Goal: Task Accomplishment & Management: Complete application form

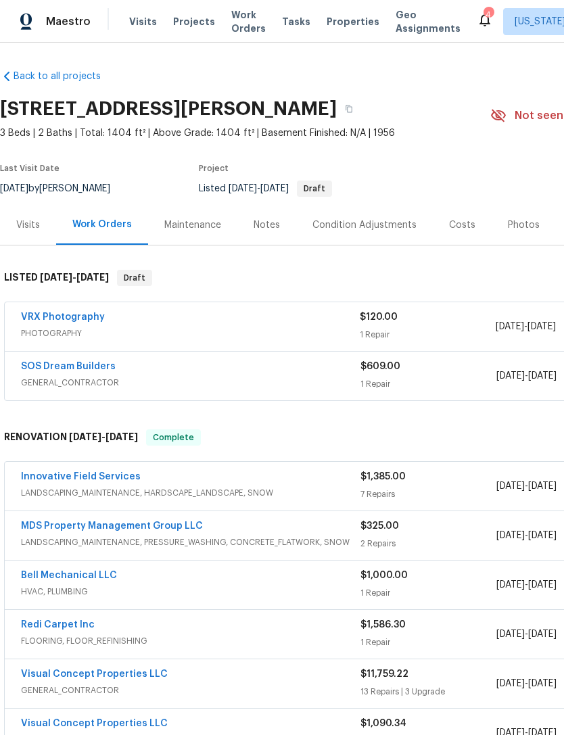
click at [89, 367] on link "SOS Dream Builders" at bounding box center [68, 366] width 95 height 9
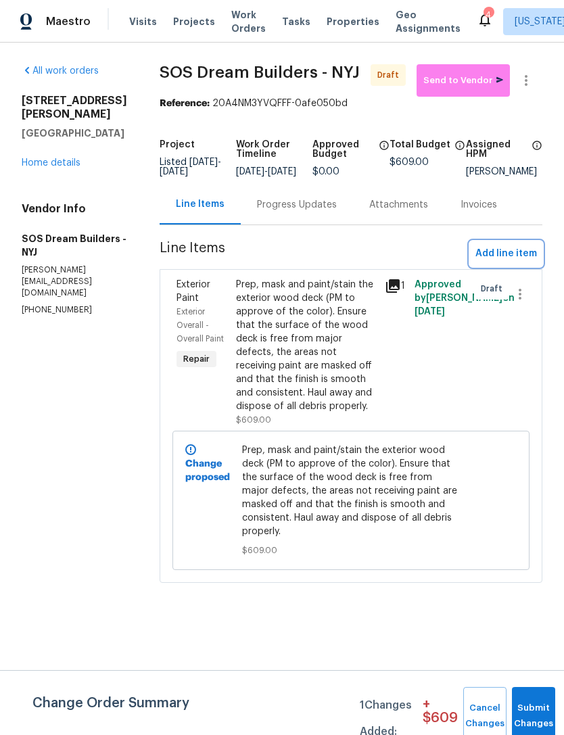
click at [516, 262] on span "Add line item" at bounding box center [506, 253] width 62 height 17
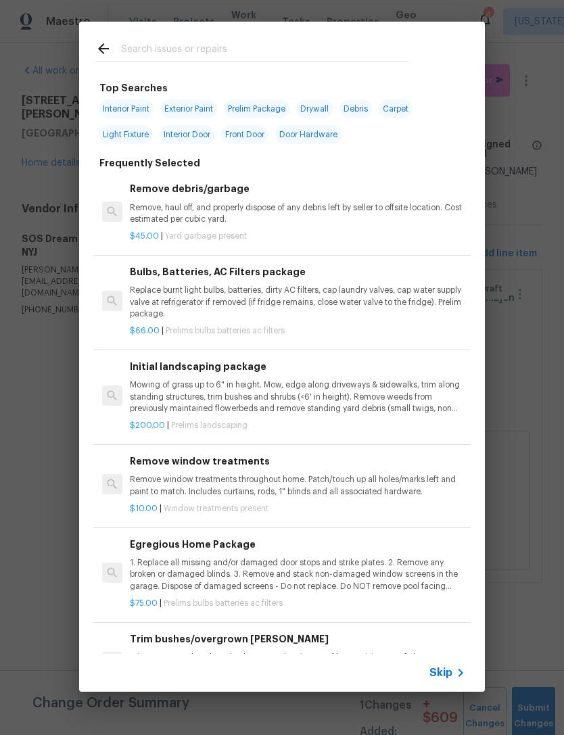
click at [287, 51] on input "text" at bounding box center [264, 51] width 287 height 20
type input "Debr"
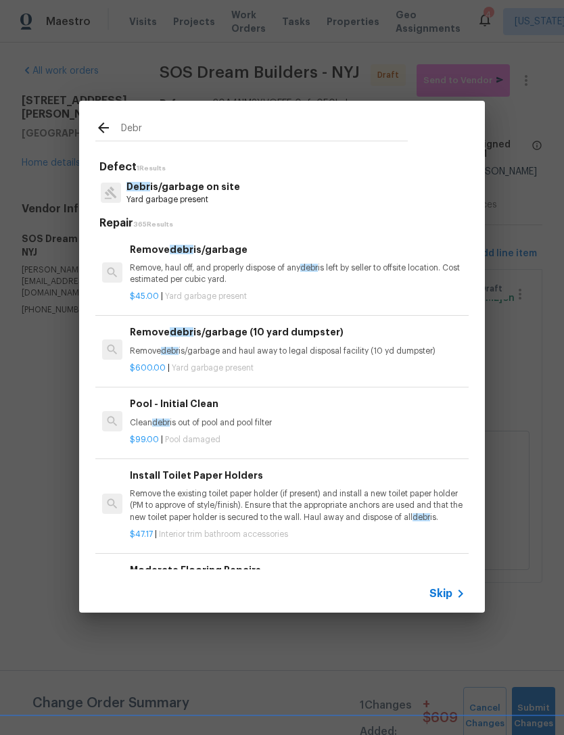
click at [210, 197] on p "Yard garbage present" at bounding box center [183, 199] width 114 height 11
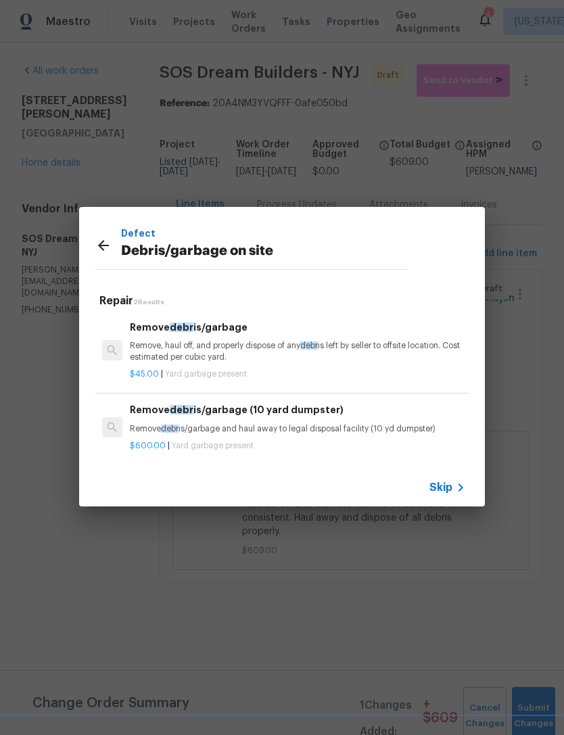
click at [264, 355] on p "Remove, haul off, and properly dispose of any debr is left by seller to offsite…" at bounding box center [297, 351] width 335 height 23
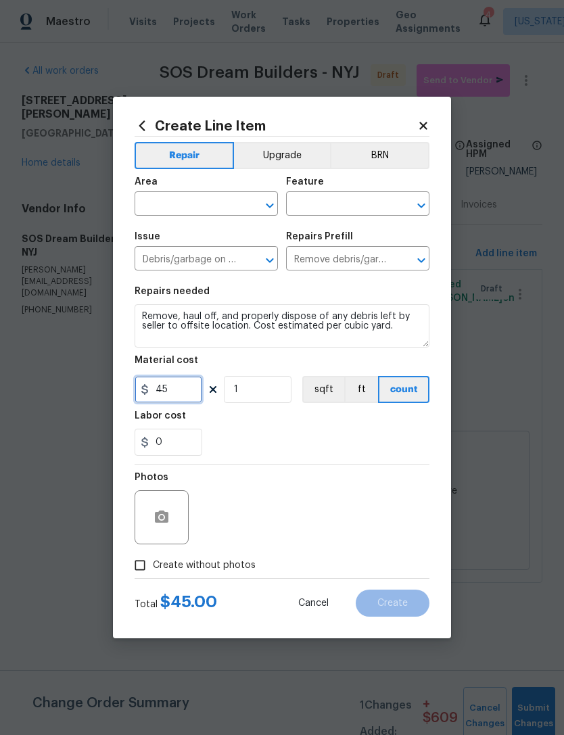
click at [191, 387] on input "45" at bounding box center [169, 389] width 68 height 27
type input "1"
click at [288, 437] on div "0" at bounding box center [282, 442] width 295 height 27
click at [196, 207] on input "text" at bounding box center [187, 205] width 105 height 21
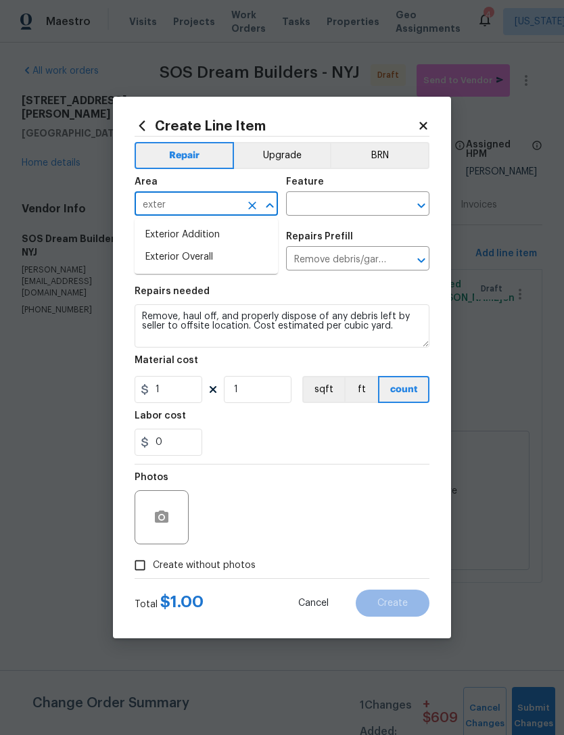
click at [247, 251] on li "Exterior Overall" at bounding box center [206, 257] width 143 height 22
type input "Exterior Overall"
click at [358, 212] on input "text" at bounding box center [338, 205] width 105 height 21
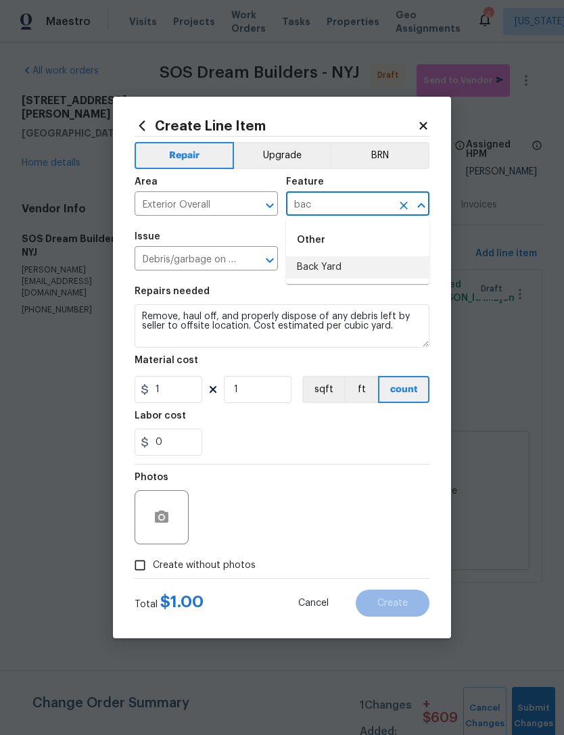
click at [379, 266] on li "Back Yard" at bounding box center [357, 267] width 143 height 22
type input "Back Yard"
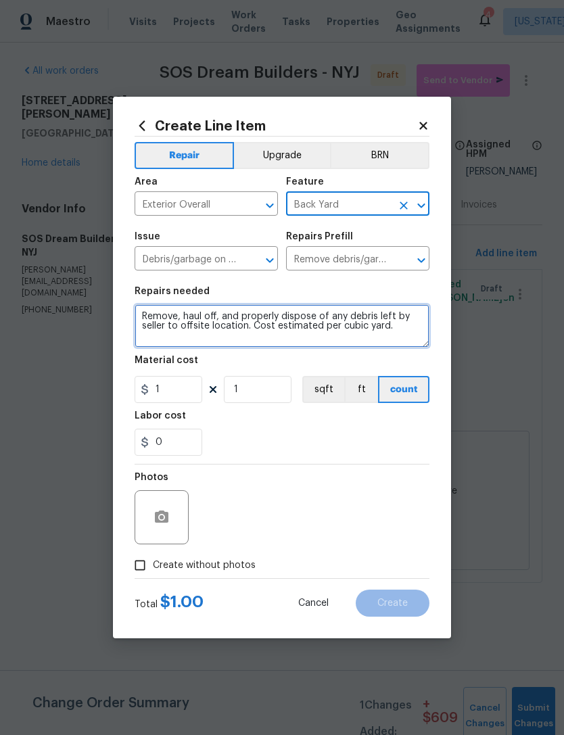
click at [362, 326] on textarea "Remove, haul off, and properly dispose of any debris left by seller to offsite …" at bounding box center [282, 325] width 295 height 43
click at [366, 337] on textarea "Remove, haul off, and properly dispose of any debris left by seller to offsite …" at bounding box center [282, 325] width 295 height 43
click at [357, 331] on textarea "Remove, haul off, and properly dispose of any debris left by seller to offsite …" at bounding box center [282, 325] width 295 height 43
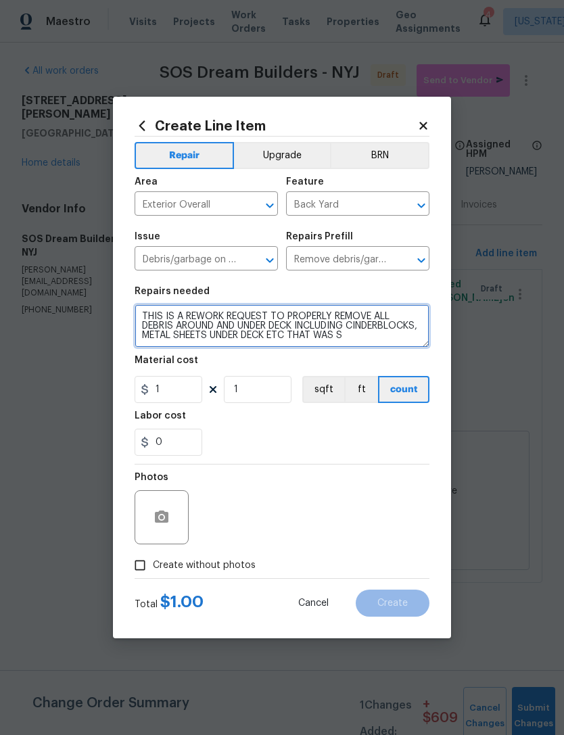
scroll to position [3, 0]
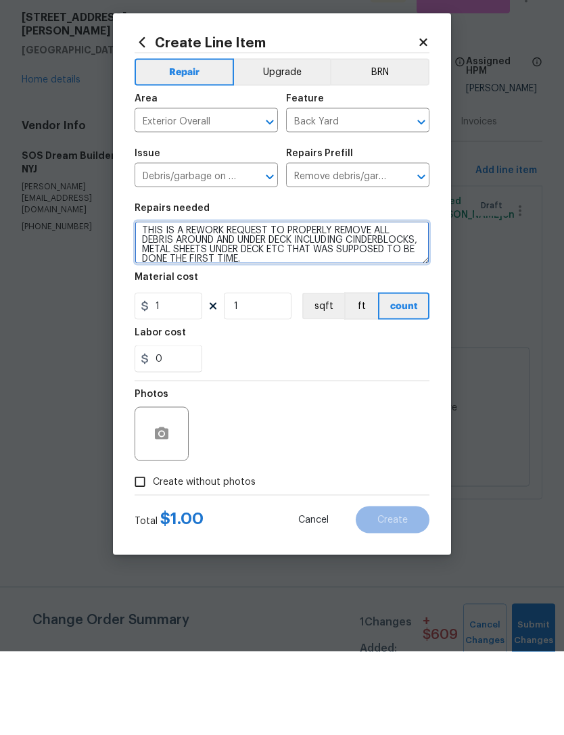
type textarea "THIS IS A REWORK REQUEST TO PROPERLY REMOVE ALL DEBRIS AROUND AND UNDER DECK IN…"
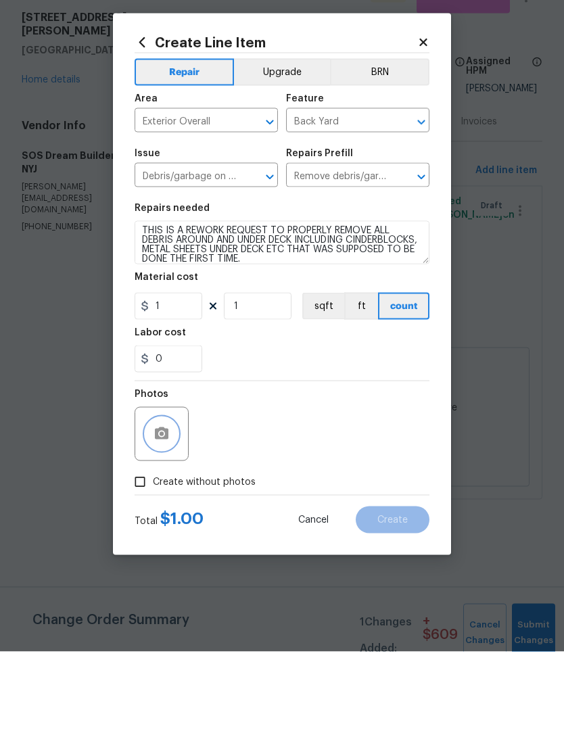
click at [172, 501] on button "button" at bounding box center [161, 517] width 32 height 32
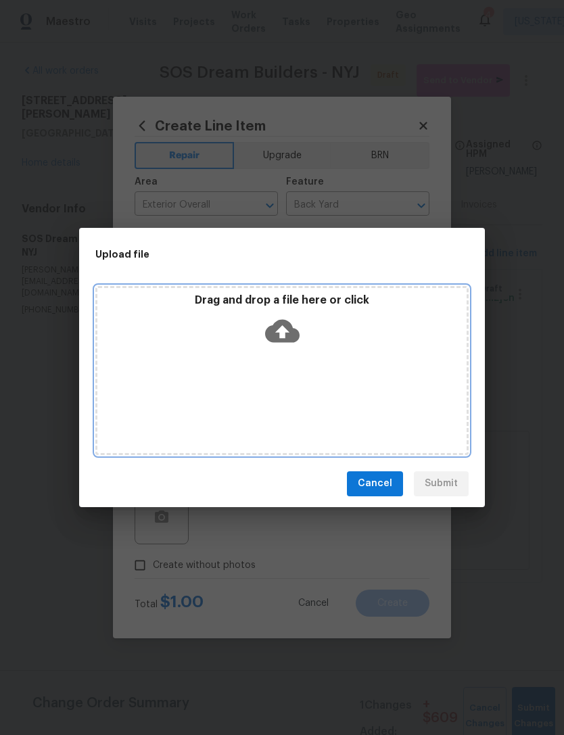
click at [294, 332] on icon at bounding box center [282, 330] width 34 height 23
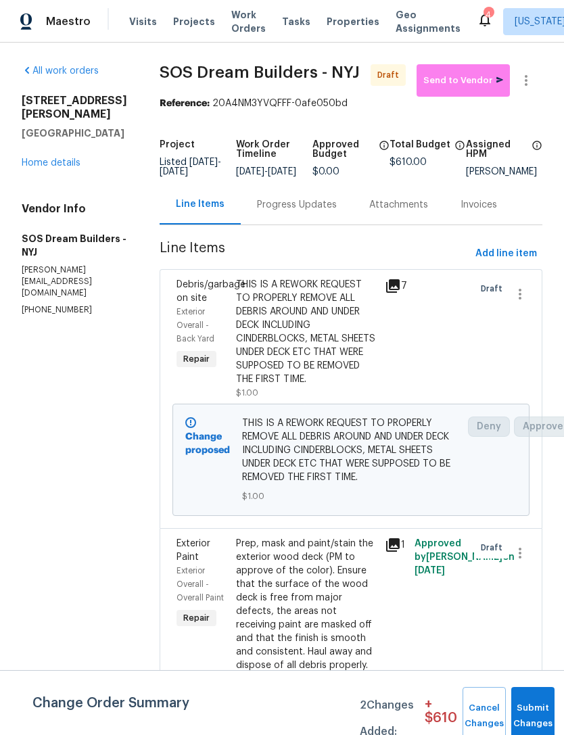
scroll to position [112, 22]
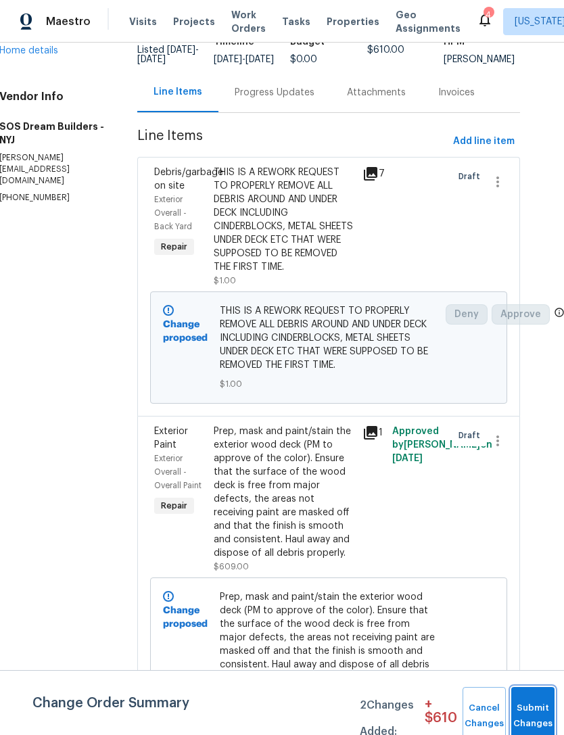
click at [528, 708] on button "Submit Changes" at bounding box center [532, 716] width 43 height 58
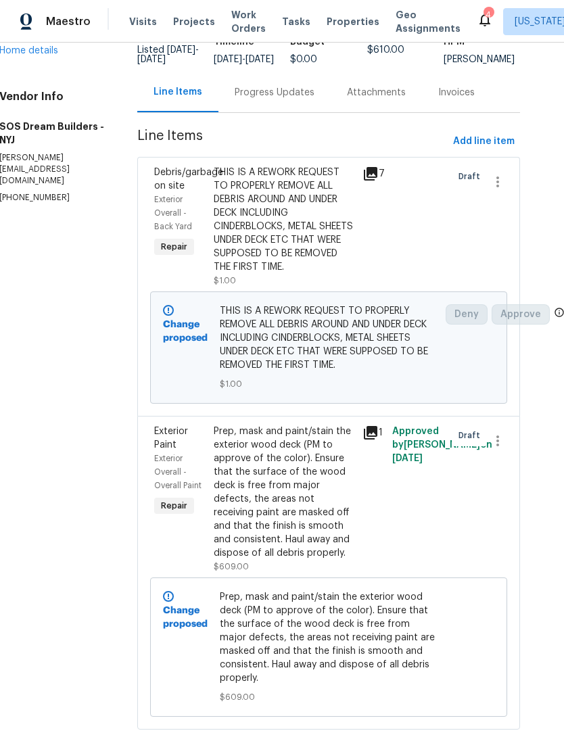
scroll to position [0, 0]
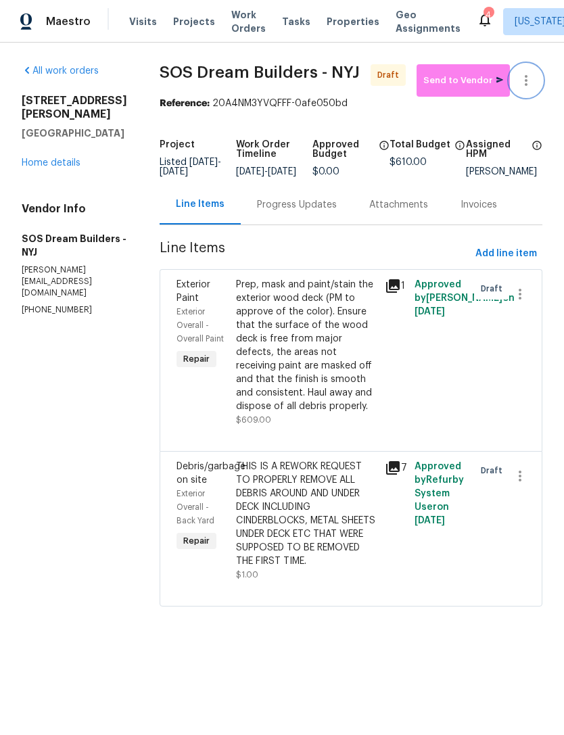
click at [534, 80] on icon "button" at bounding box center [526, 80] width 16 height 16
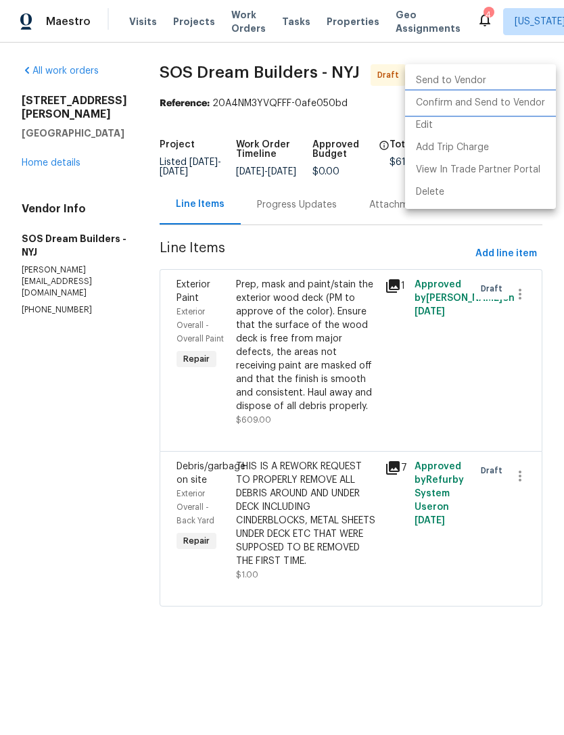
click at [510, 103] on li "Confirm and Send to Vendor" at bounding box center [480, 103] width 151 height 22
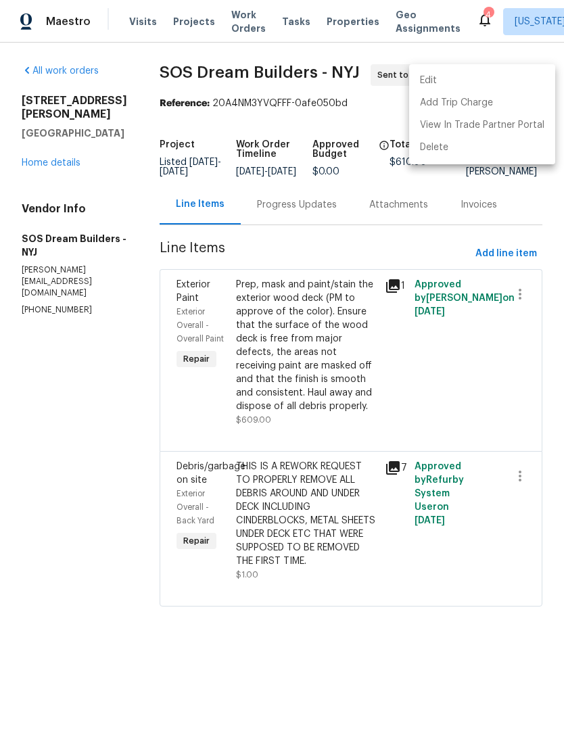
click at [91, 507] on div at bounding box center [282, 367] width 564 height 735
